Goal: Browse casually

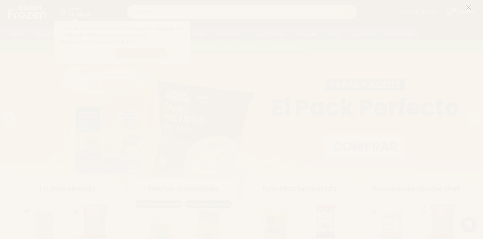
click at [469, 8] on icon at bounding box center [468, 8] width 6 height 6
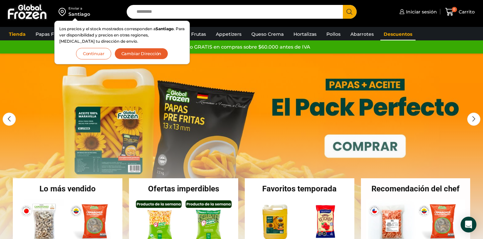
click at [395, 33] on link "Descuentos" at bounding box center [397, 34] width 35 height 12
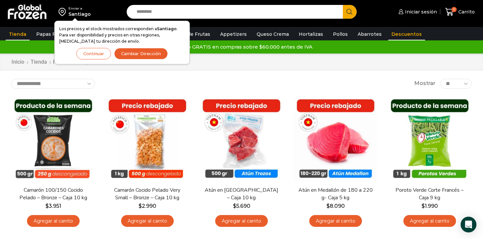
click at [19, 36] on link "Tienda" at bounding box center [18, 34] width 24 height 12
